Goal: Check status

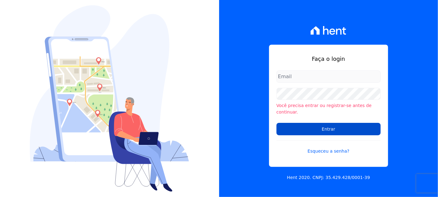
type input "[PERSON_NAME][EMAIL_ADDRESS][PERSON_NAME][DOMAIN_NAME]"
click at [321, 127] on input "Entrar" at bounding box center [329, 129] width 104 height 12
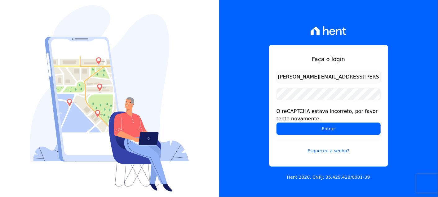
click at [321, 127] on input "Entrar" at bounding box center [329, 128] width 104 height 12
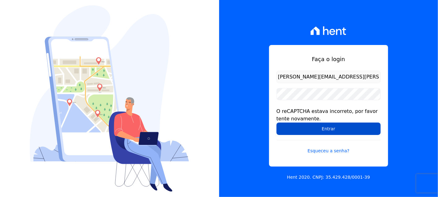
click at [321, 124] on input "Entrar" at bounding box center [329, 128] width 104 height 12
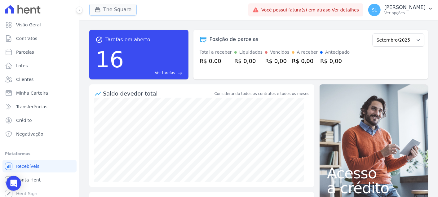
click at [129, 11] on button "The Square" at bounding box center [112, 10] width 47 height 12
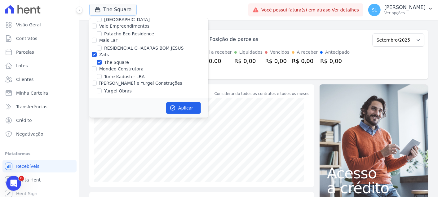
scroll to position [276, 0]
click at [92, 53] on input "Zats" at bounding box center [94, 53] width 5 height 5
checkbox input "false"
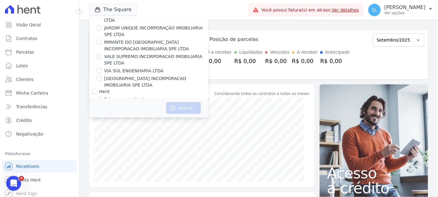
scroll to position [34, 0]
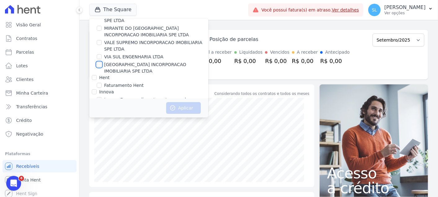
click at [97, 63] on input "VILLA FIORE INCORPORACAO IMOBILIARIA SPE LTDA" at bounding box center [99, 64] width 5 height 5
checkbox input "true"
click at [178, 107] on button "Aplicar" at bounding box center [183, 108] width 35 height 12
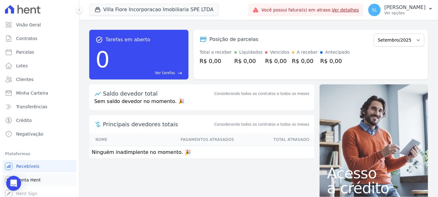
click at [59, 182] on link "Conta Hent" at bounding box center [39, 180] width 74 height 12
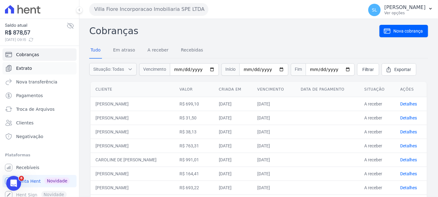
click at [30, 68] on link "Extrato" at bounding box center [39, 68] width 74 height 12
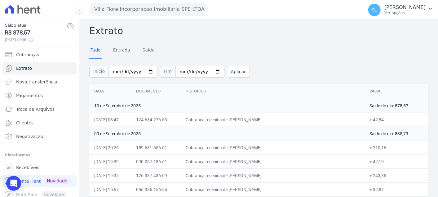
click at [121, 8] on button "Villa Fiore Incorporacao Imobiliaria SPE LTDA" at bounding box center [148, 9] width 119 height 12
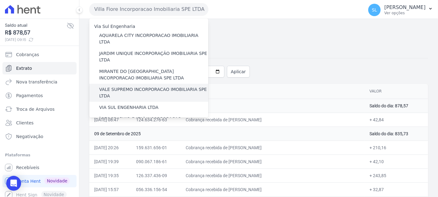
scroll to position [34, 0]
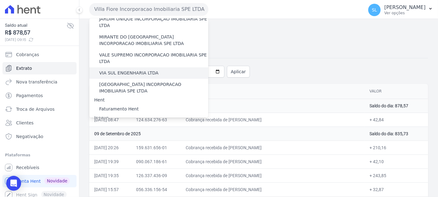
click at [127, 70] on label "VIA SUL ENGENHARIA LTDA" at bounding box center [128, 73] width 59 height 7
click at [0, 0] on input "VIA SUL ENGENHARIA LTDA" at bounding box center [0, 0] width 0 height 0
